Goal: Book appointment/travel/reservation

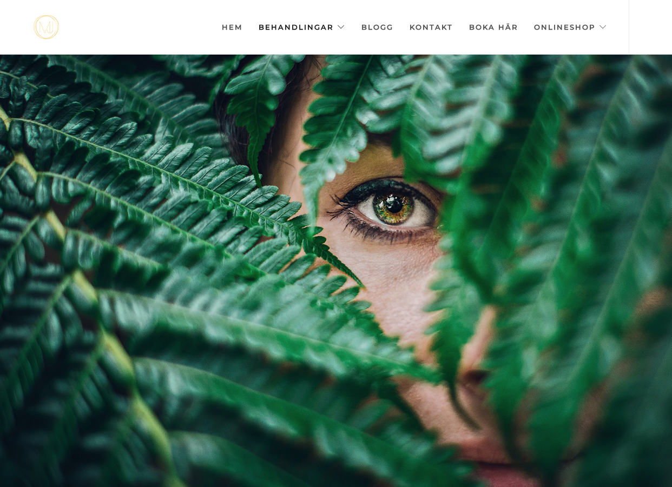
click at [320, 31] on link "Behandlingar" at bounding box center [302, 27] width 87 height 54
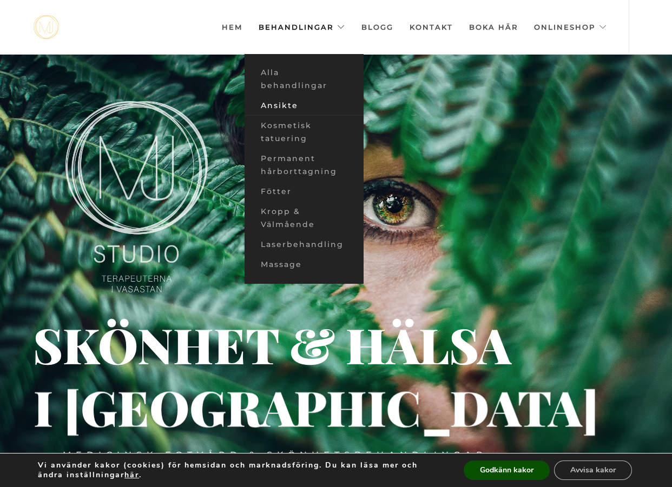
click at [305, 103] on link "Ansikte" at bounding box center [303, 106] width 119 height 20
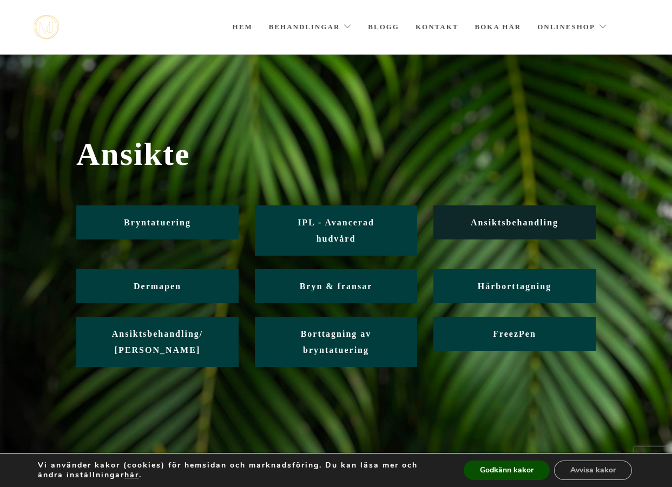
click at [558, 223] on span "Ansiktsbehandling" at bounding box center [515, 222] width 88 height 9
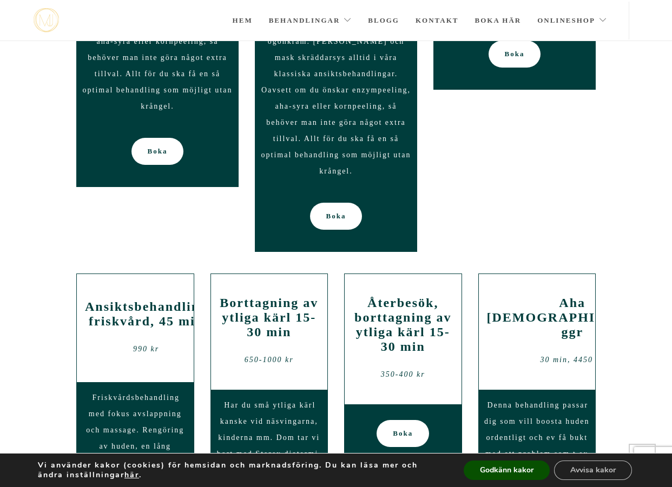
scroll to position [1212, 0]
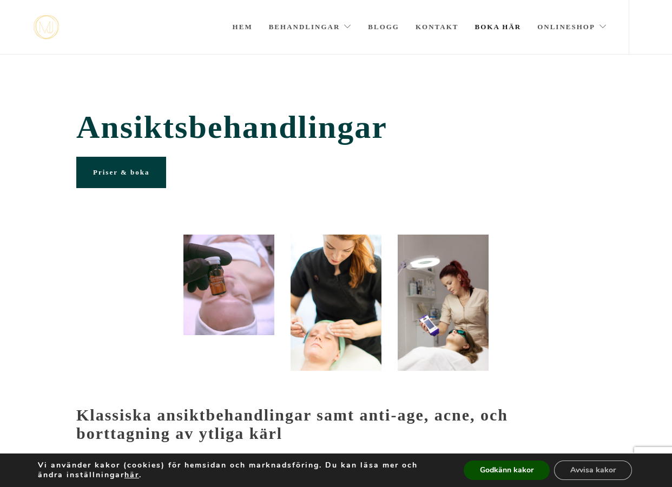
click at [507, 27] on link "Boka här" at bounding box center [497, 27] width 47 height 54
